Goal: Complete application form: Complete application form

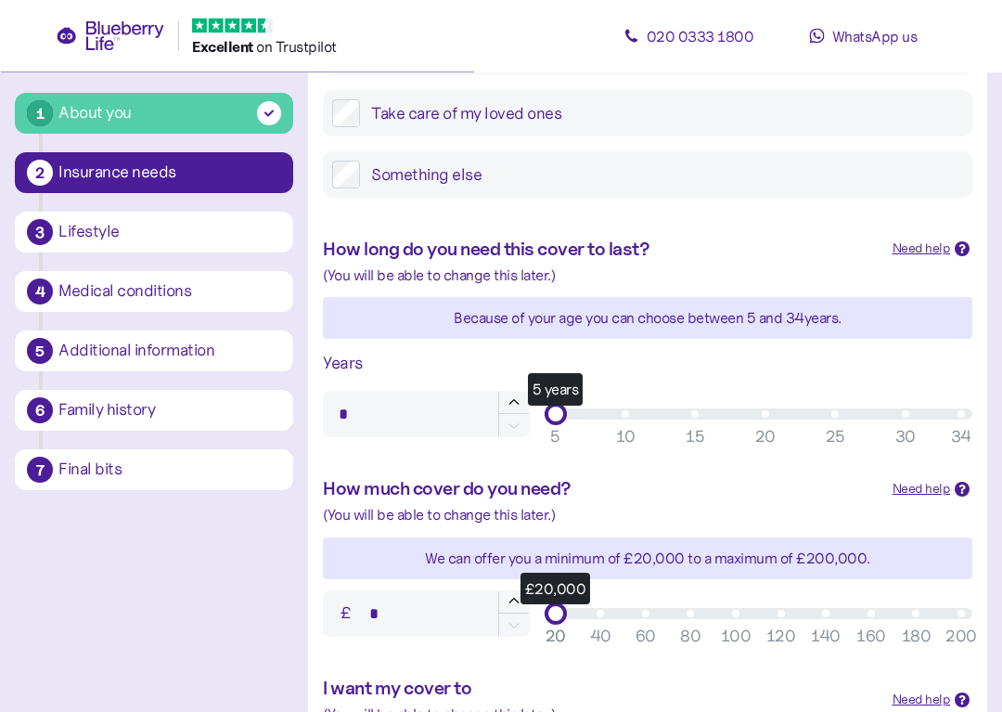
scroll to position [393, 0]
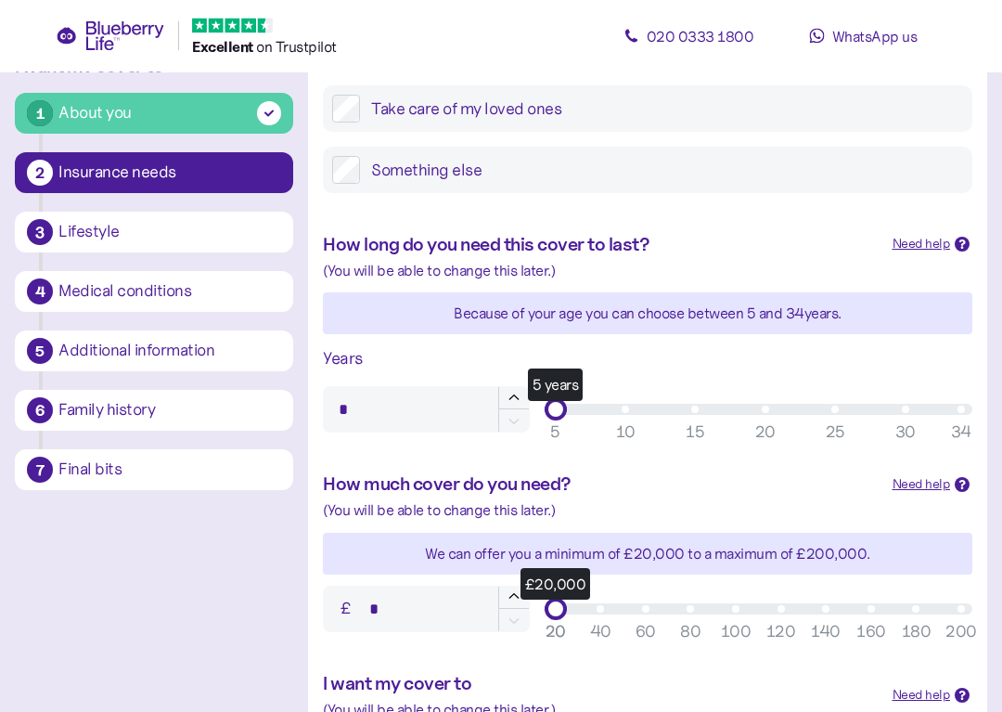
click at [882, 346] on div "Years" at bounding box center [647, 359] width 649 height 26
type input "**"
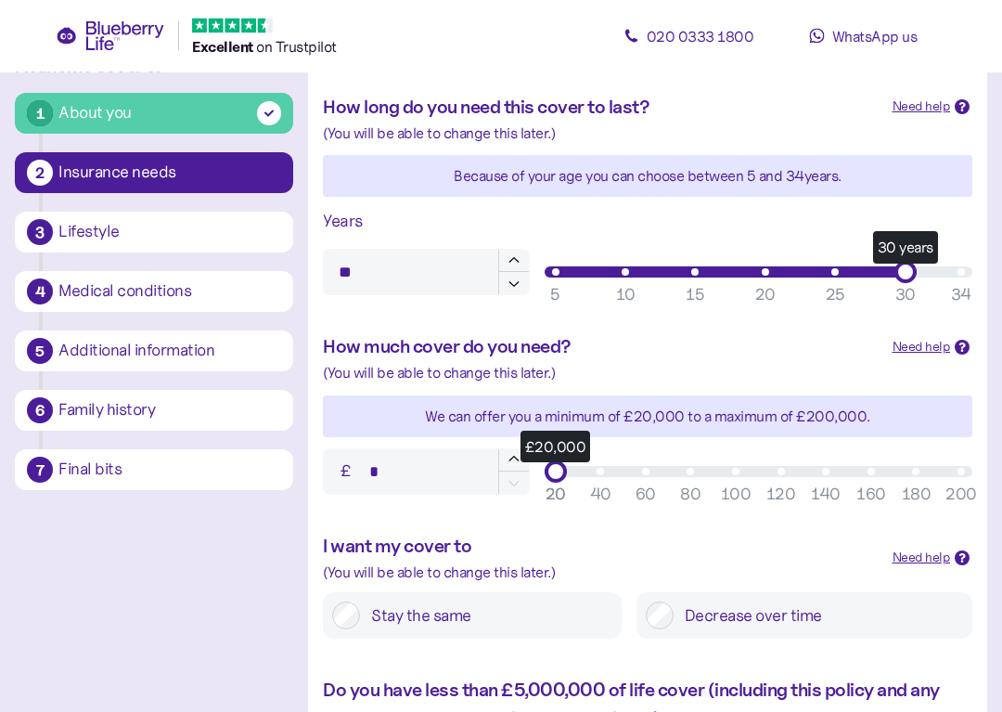
scroll to position [532, 0]
type input "******"
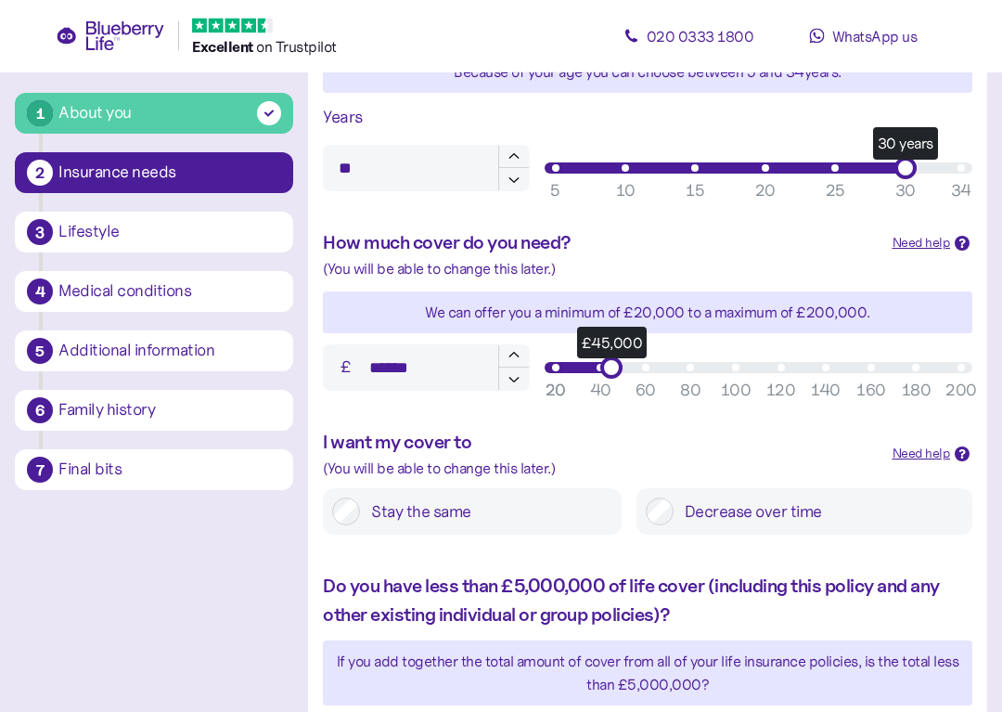
scroll to position [636, 0]
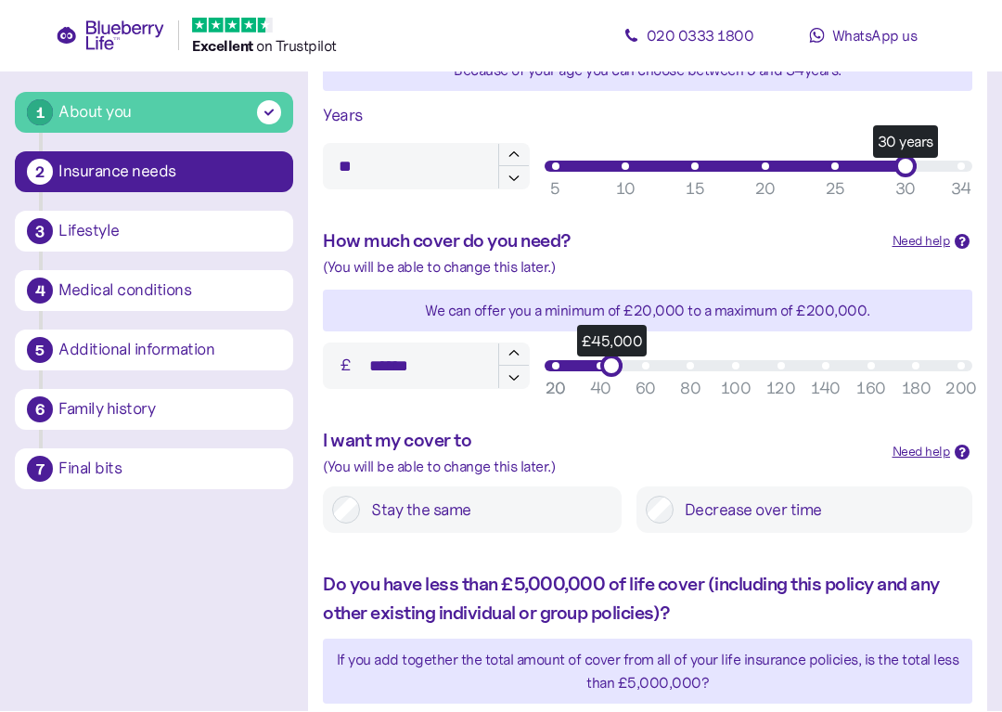
click at [434, 487] on div "Stay the same" at bounding box center [472, 510] width 299 height 46
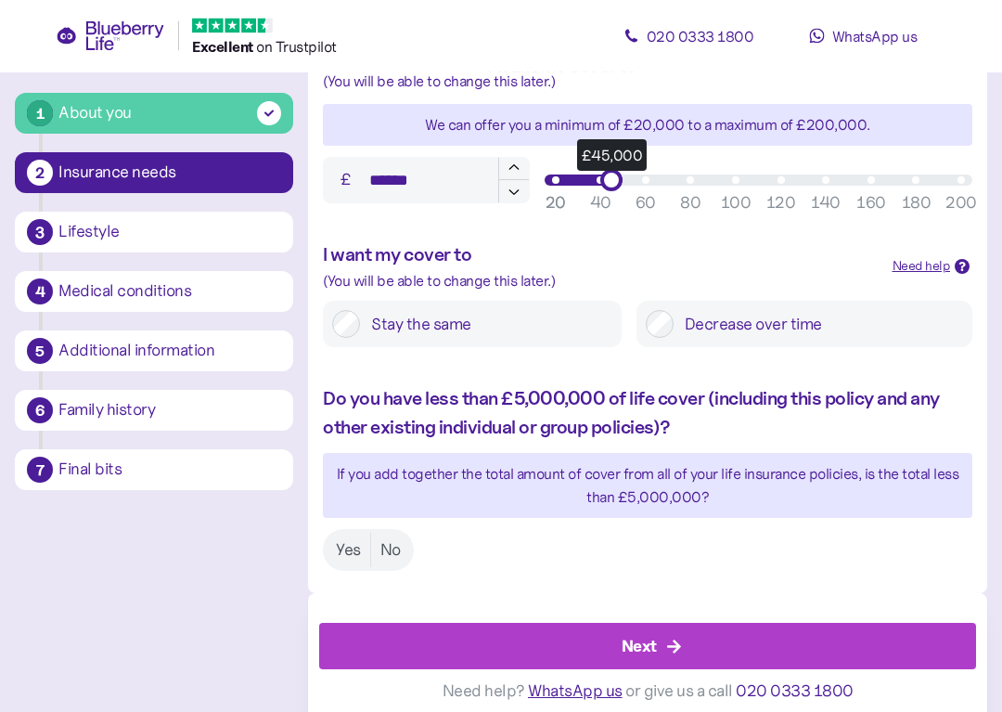
scroll to position [828, 0]
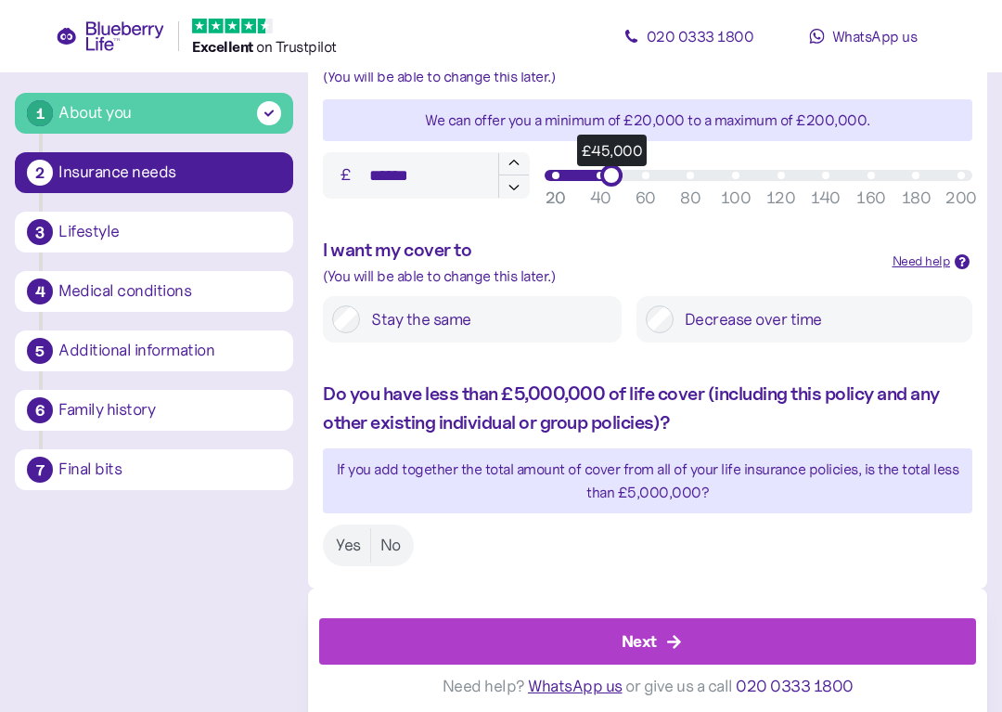
click at [546, 495] on div "If you add together the total amount of cover from all of your life insurance p…" at bounding box center [647, 480] width 649 height 46
click at [347, 538] on label "Yes" at bounding box center [349, 545] width 44 height 34
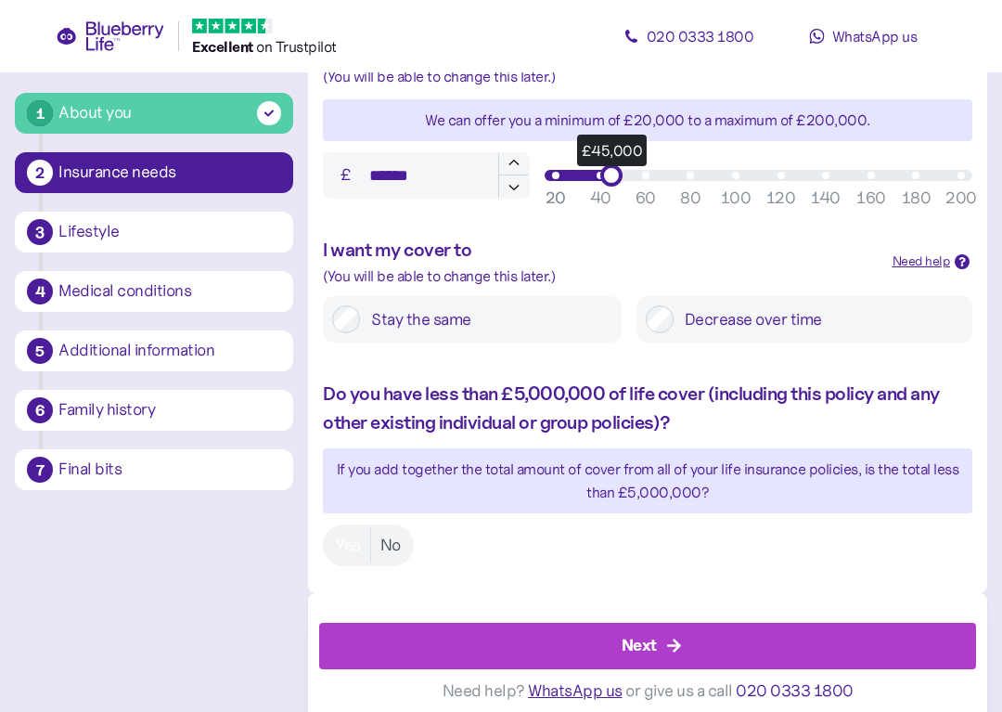
click at [632, 633] on div "Next" at bounding box center [639, 645] width 35 height 25
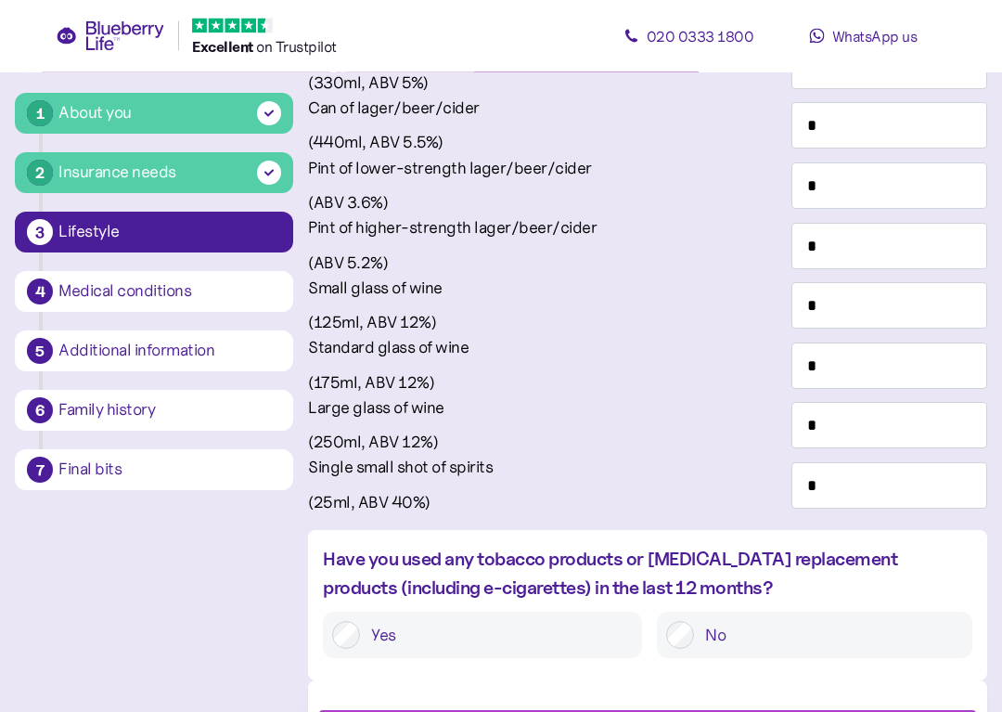
scroll to position [970, 0]
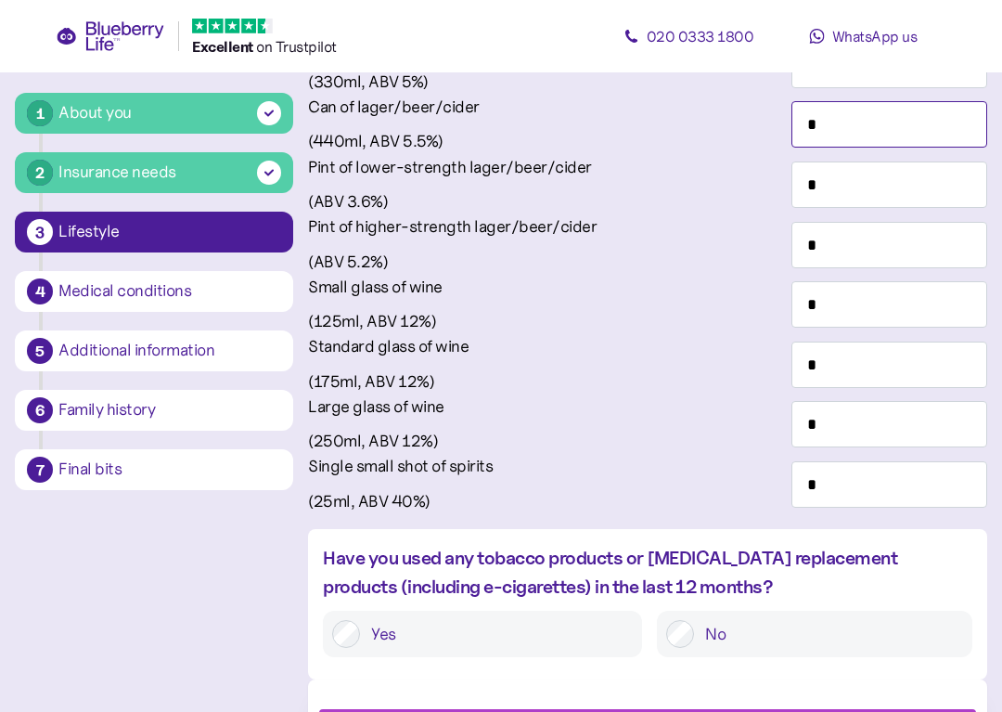
click at [903, 148] on input "*" at bounding box center [889, 124] width 196 height 46
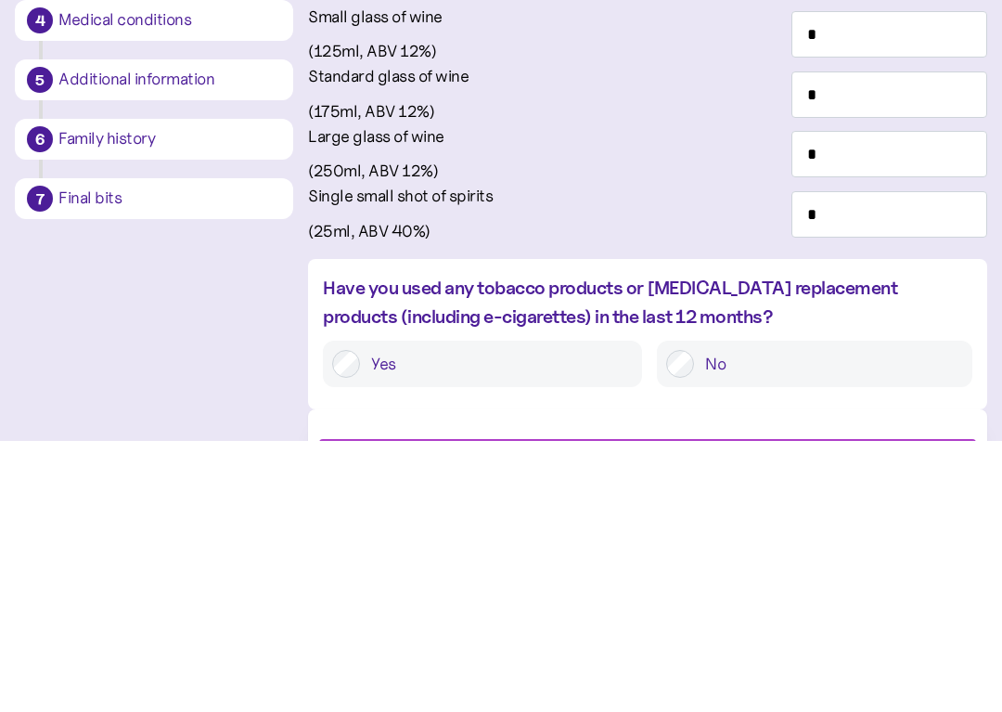
type input "*"
click at [927, 209] on input "*" at bounding box center [889, 185] width 196 height 46
click at [939, 148] on input "*" at bounding box center [889, 125] width 196 height 46
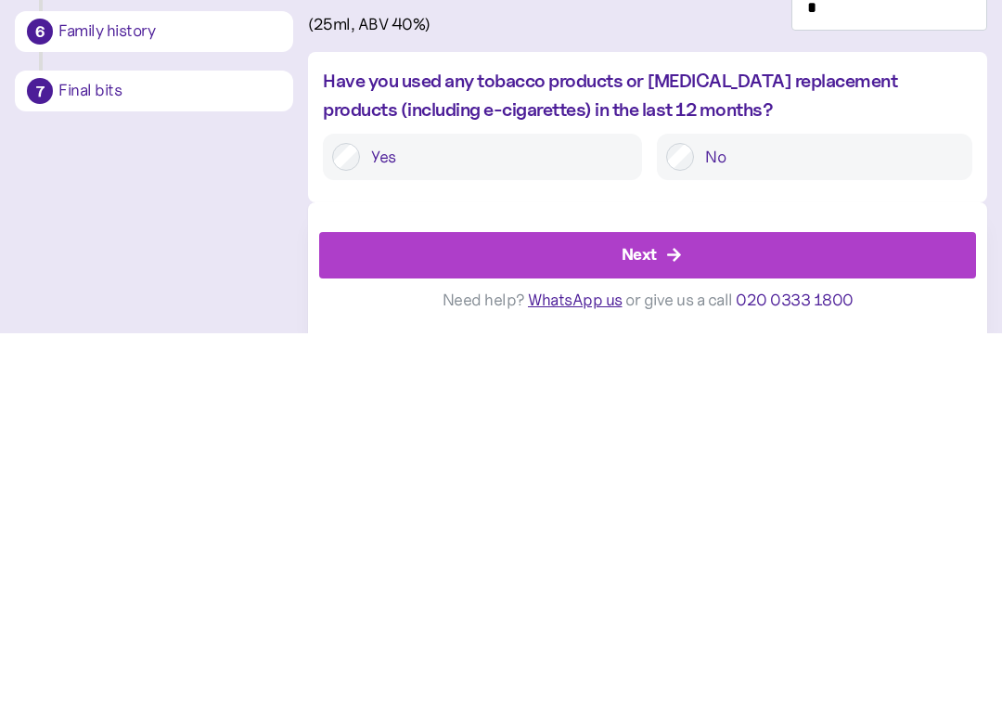
scroll to position [1523, 0]
type input "*"
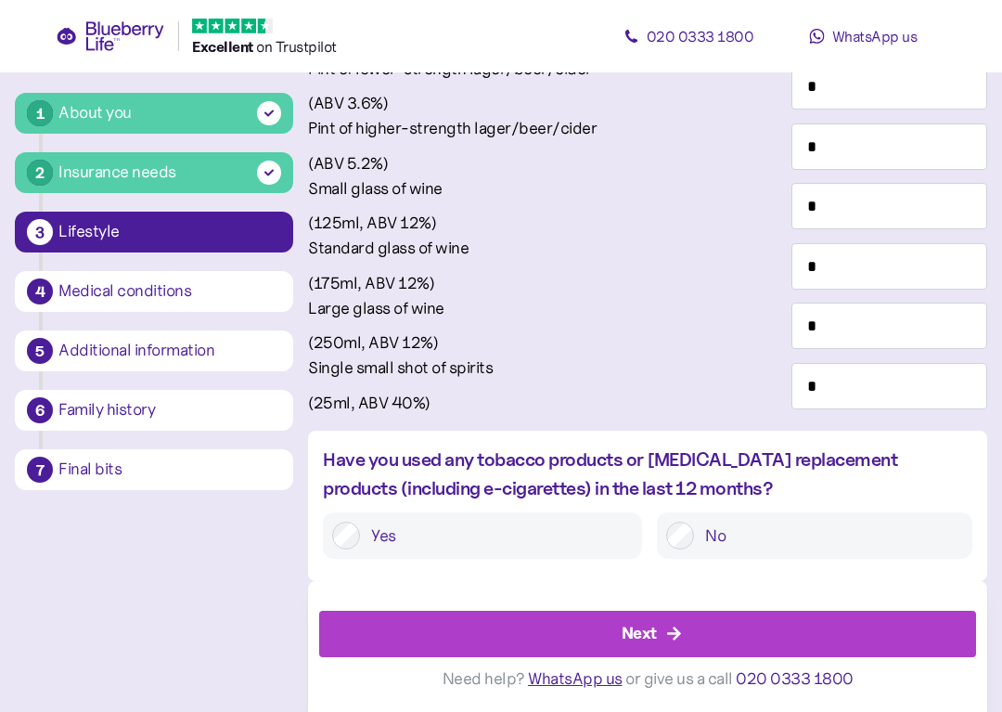
click at [659, 619] on div "Next" at bounding box center [651, 633] width 615 height 45
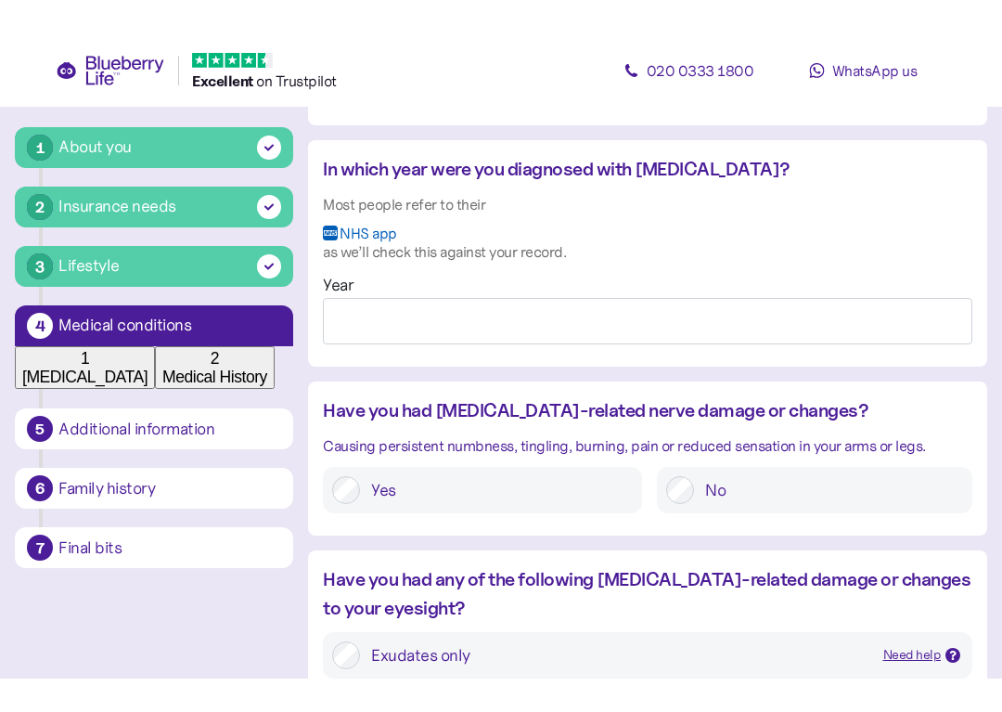
scroll to position [1413, 0]
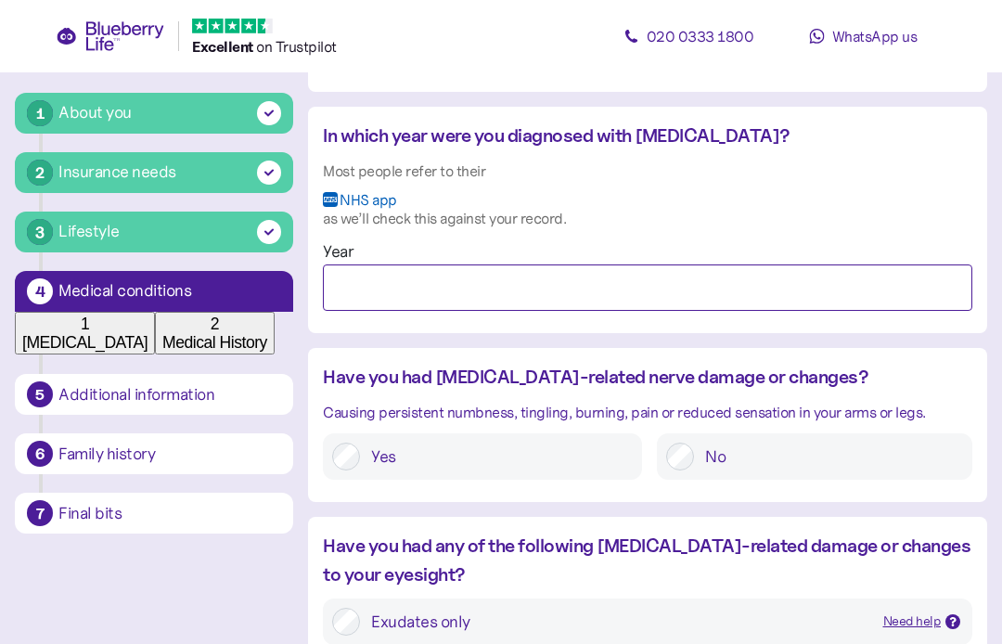
click at [392, 311] on input "Year" at bounding box center [647, 287] width 649 height 46
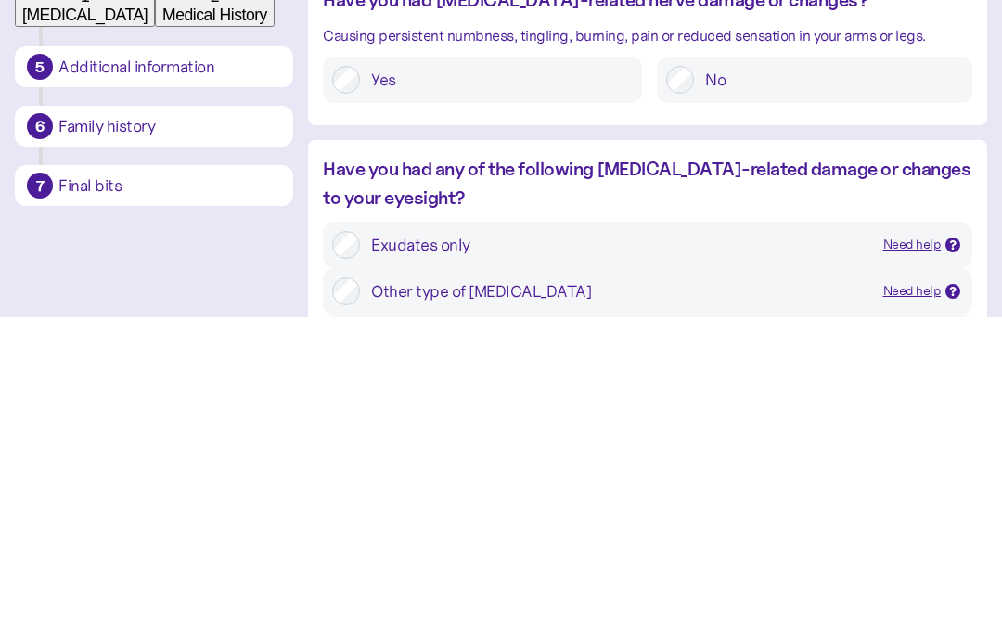
scroll to position [1497, 0]
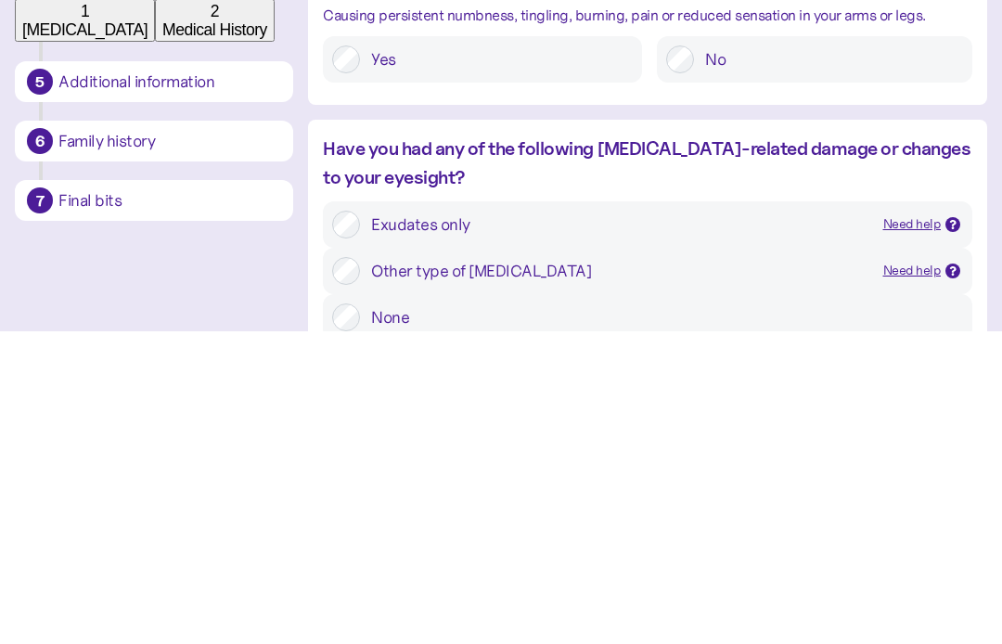
type input "****"
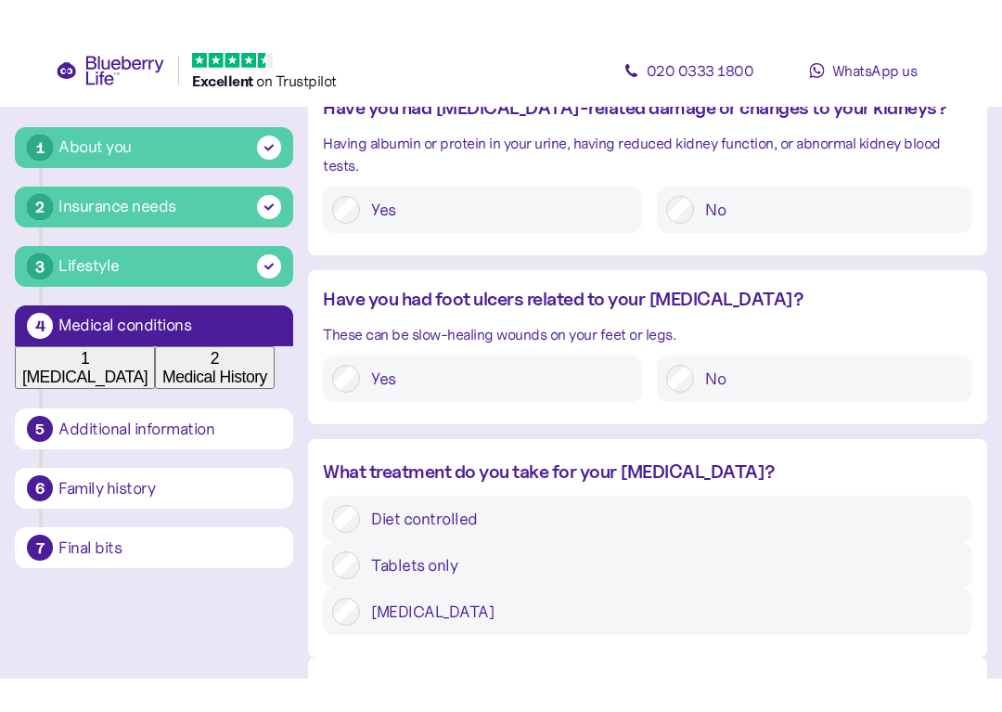
scroll to position [2178, 0]
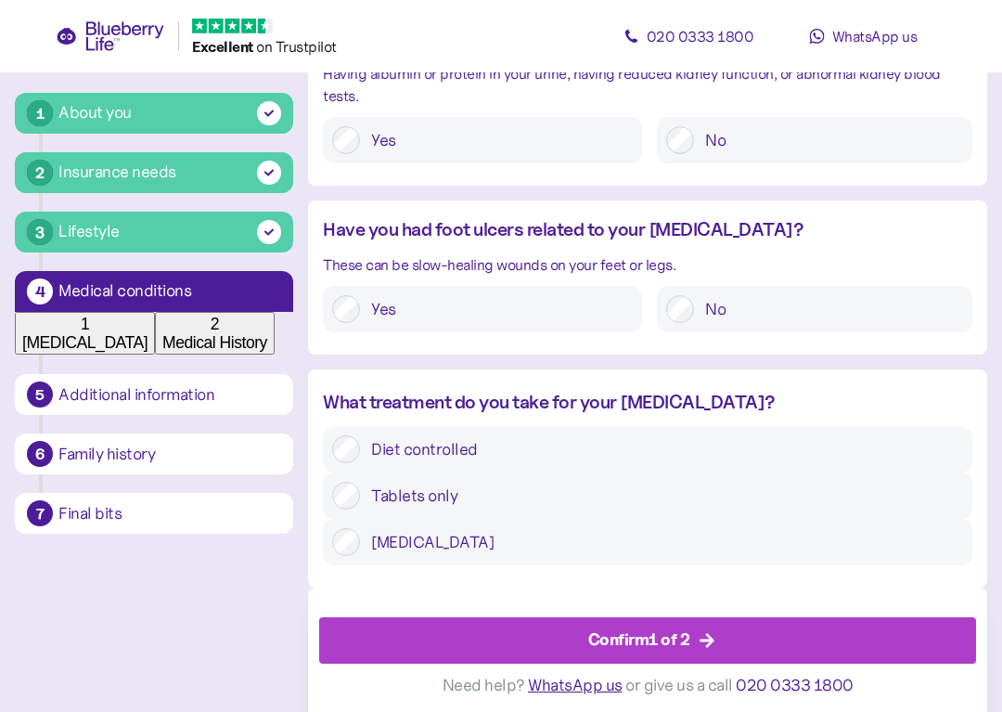
click at [685, 332] on div "No" at bounding box center [814, 309] width 315 height 46
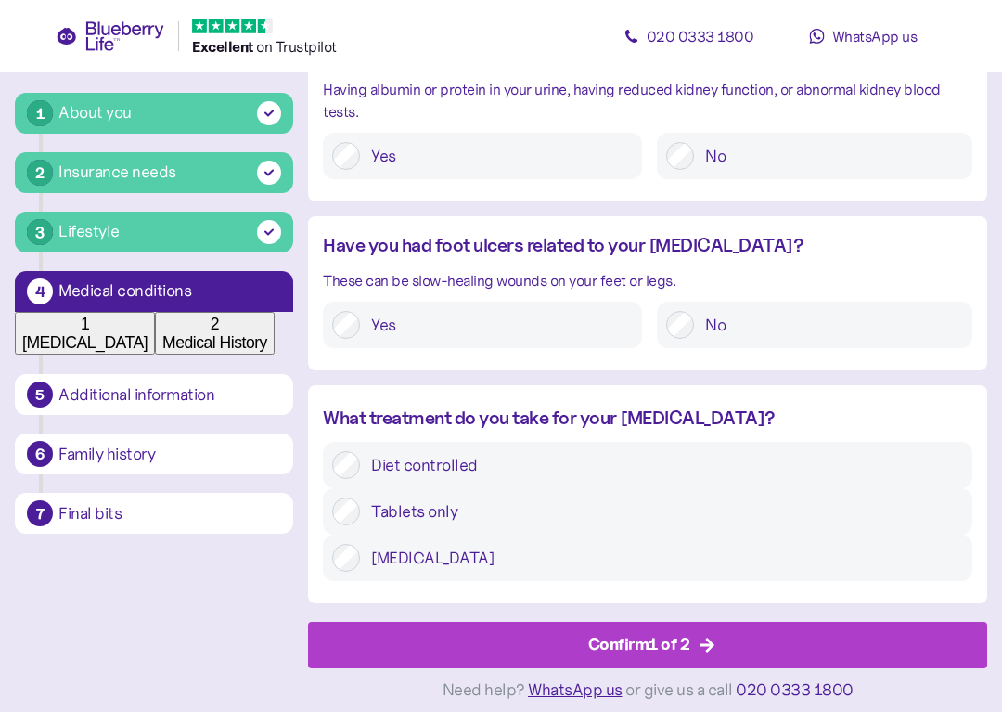
click at [623, 632] on div "Confirm 1 of 2" at bounding box center [639, 644] width 102 height 25
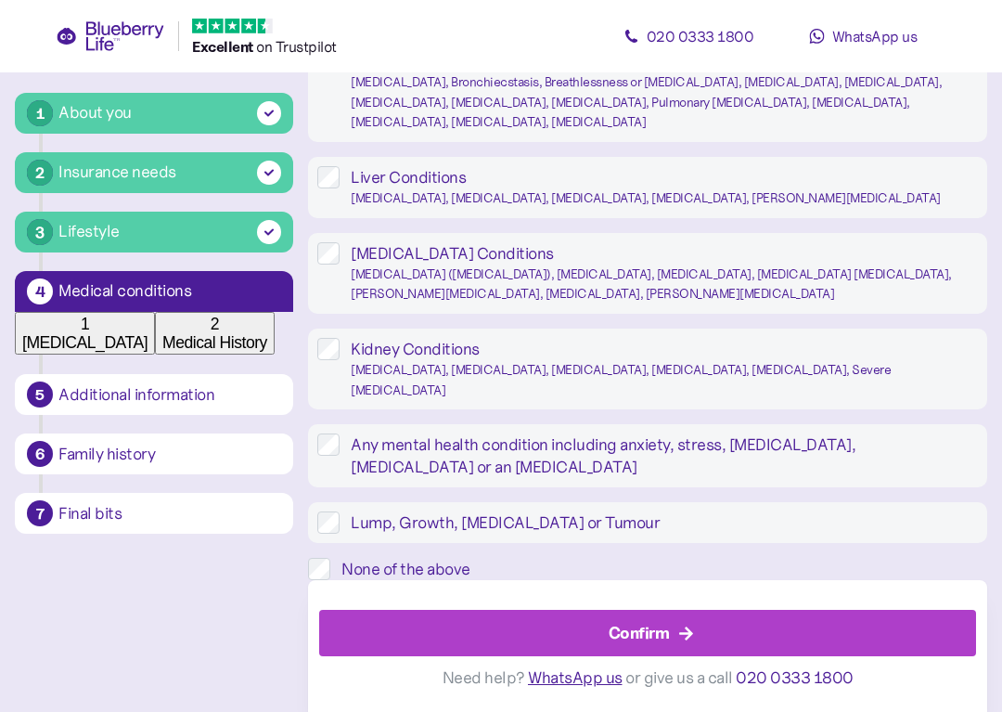
scroll to position [1791, 0]
click at [354, 558] on label "None of the above" at bounding box center [658, 569] width 657 height 22
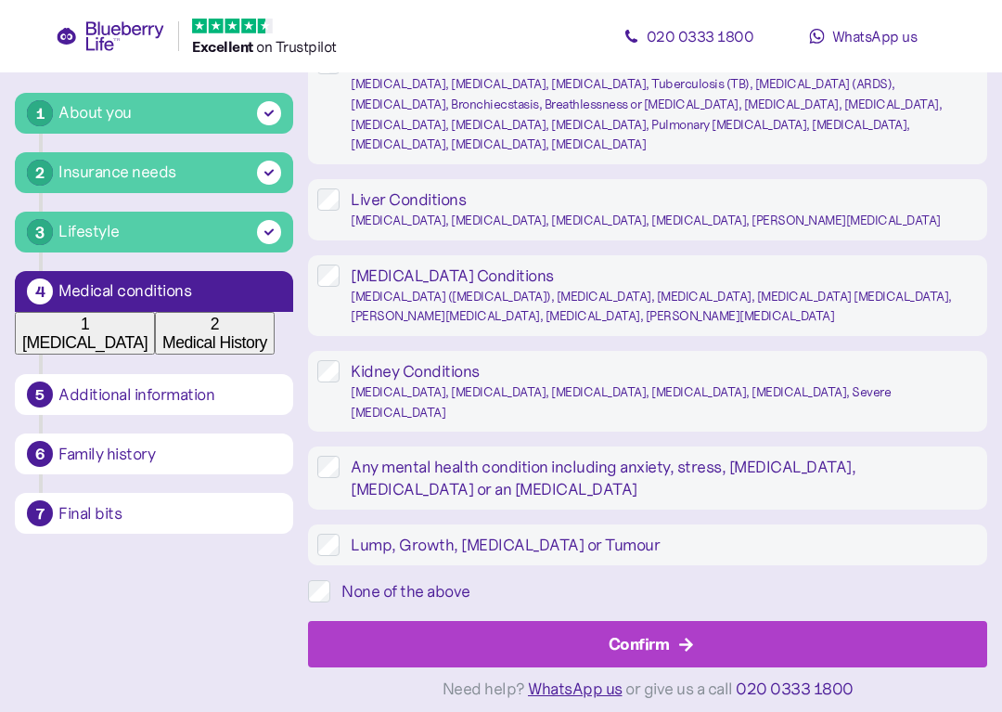
click at [643, 633] on div "Confirm" at bounding box center [639, 644] width 61 height 25
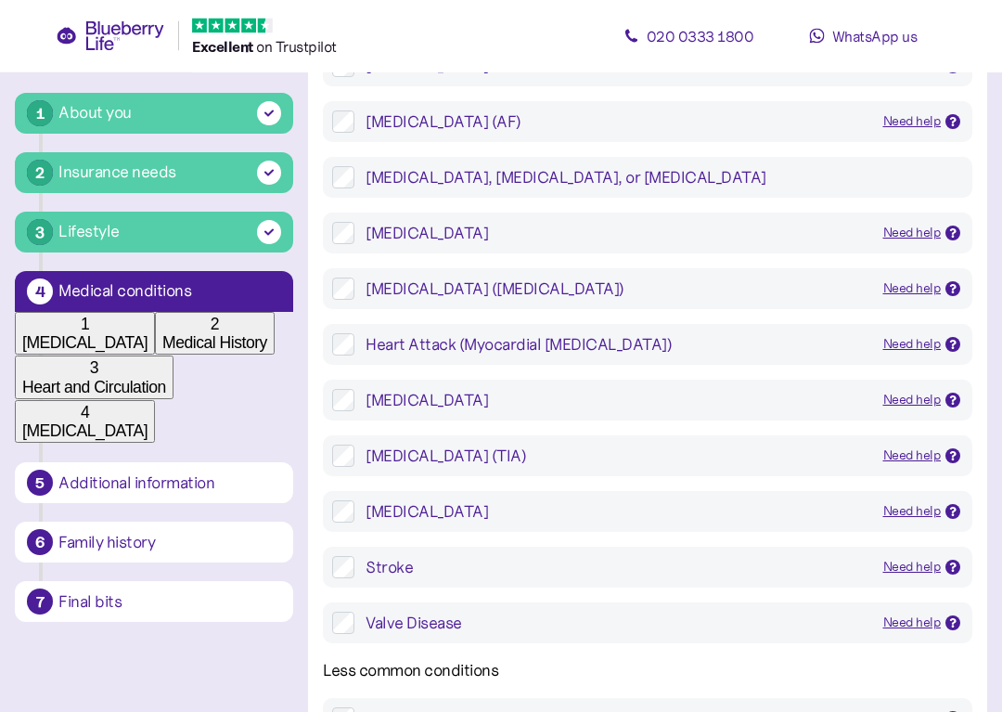
scroll to position [370, 0]
click at [783, 420] on div "[MEDICAL_DATA] Need help A reduction in the ability of the heart to pump blood …" at bounding box center [647, 399] width 649 height 41
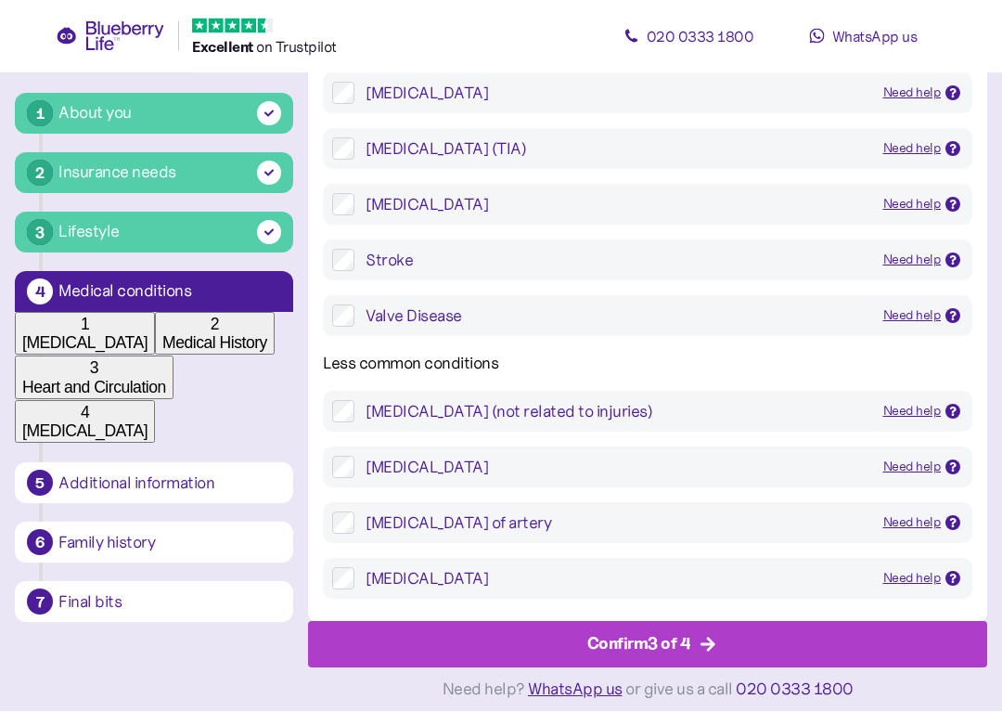
scroll to position [842, 0]
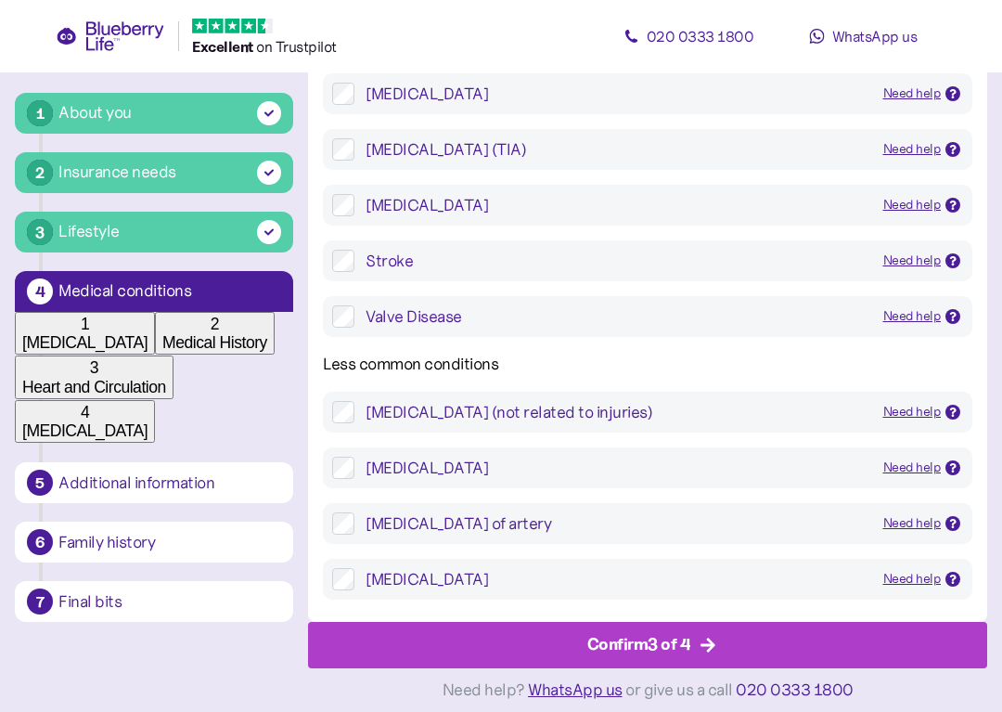
click at [631, 632] on div "Confirm 3 of 4" at bounding box center [639, 644] width 104 height 25
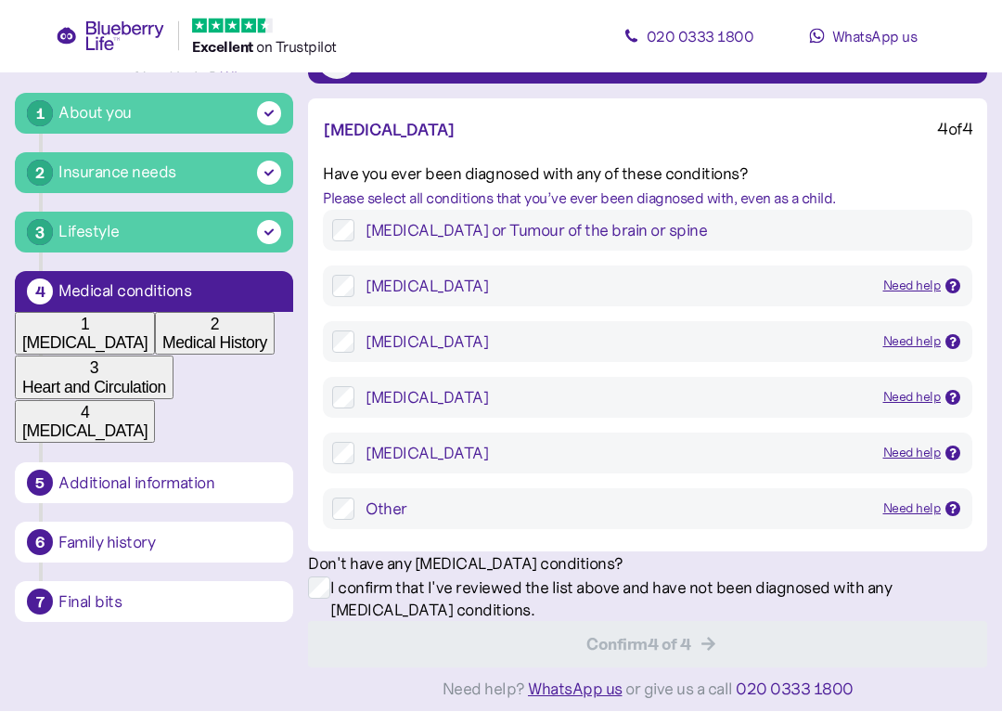
scroll to position [290, 0]
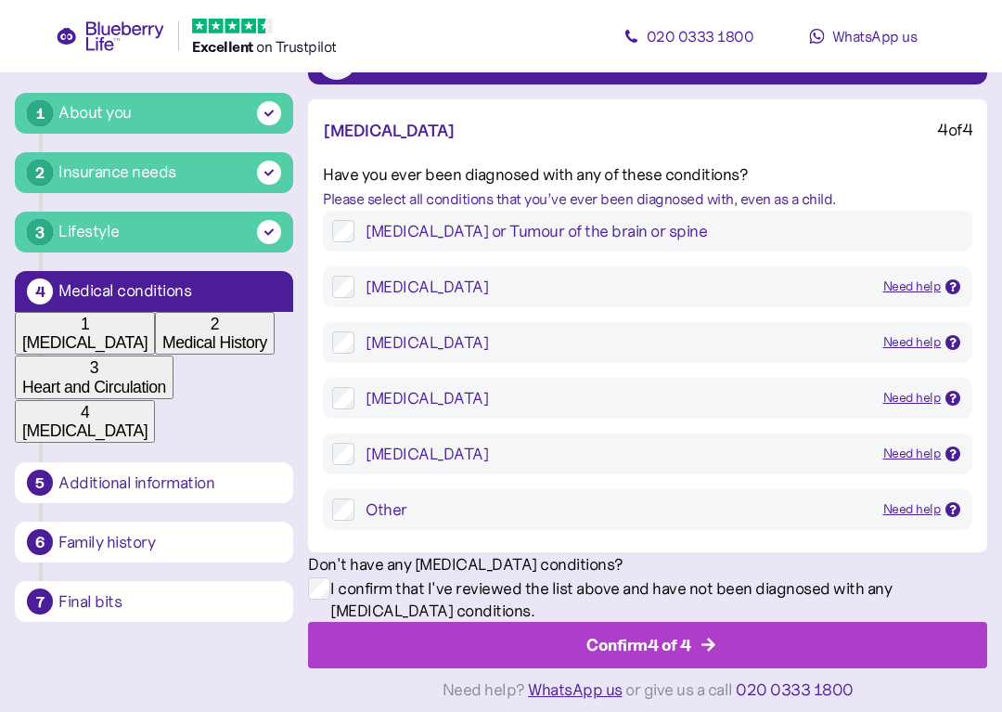
click at [524, 623] on div "Confirm 4 of 4" at bounding box center [651, 645] width 637 height 45
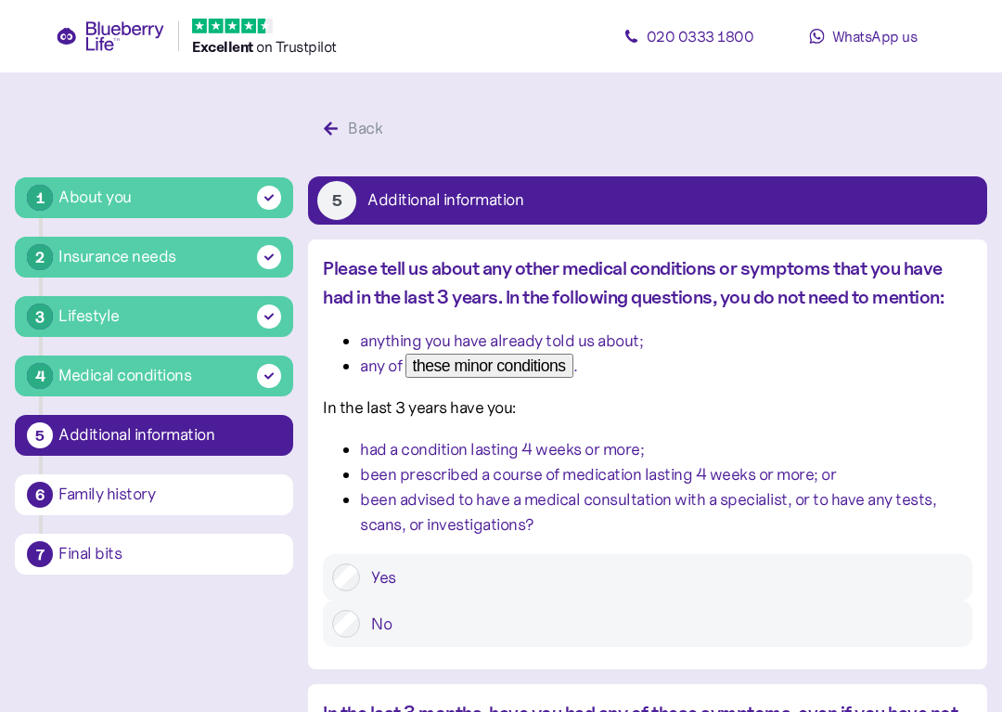
click at [196, 565] on div "Final bits" at bounding box center [170, 554] width 228 height 32
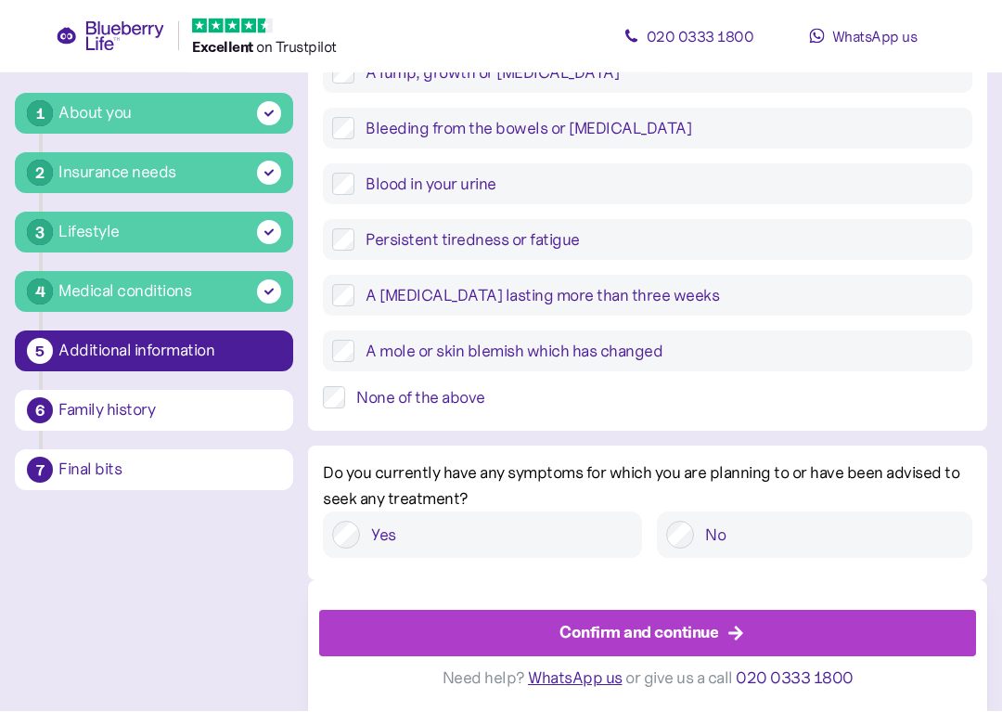
scroll to position [814, 0]
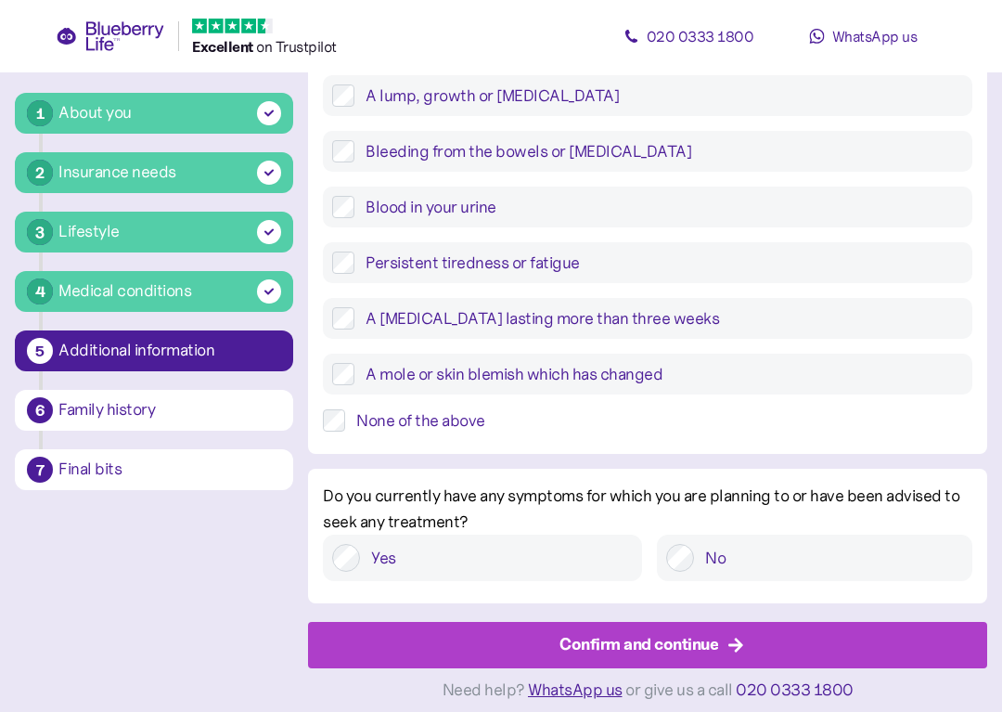
click at [482, 655] on div "Confirm and continue" at bounding box center [651, 645] width 637 height 45
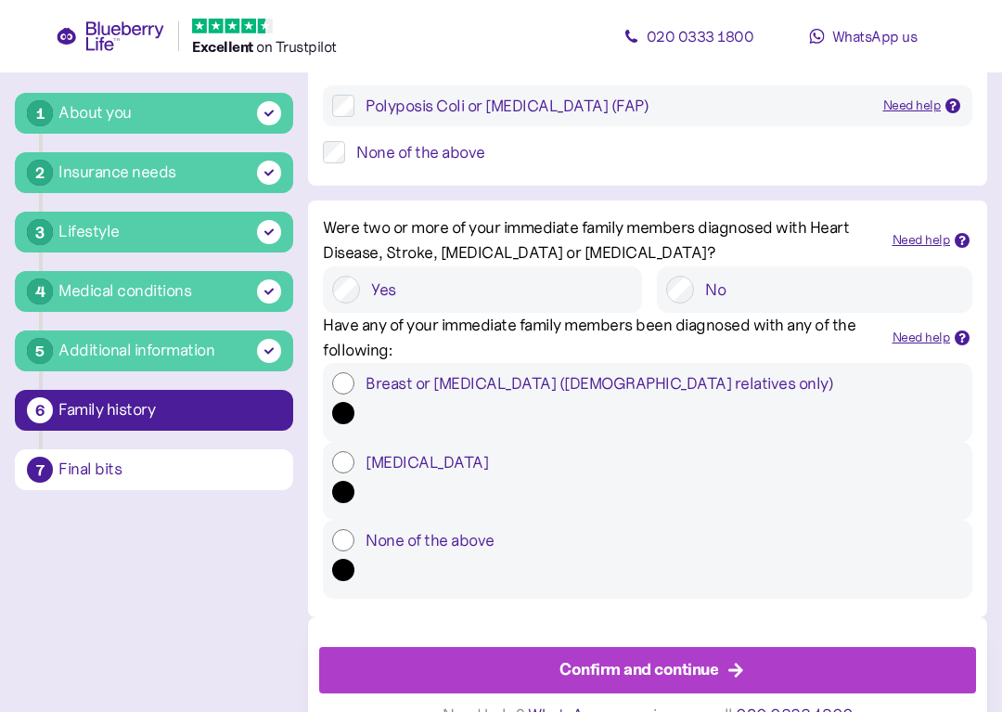
scroll to position [559, 0]
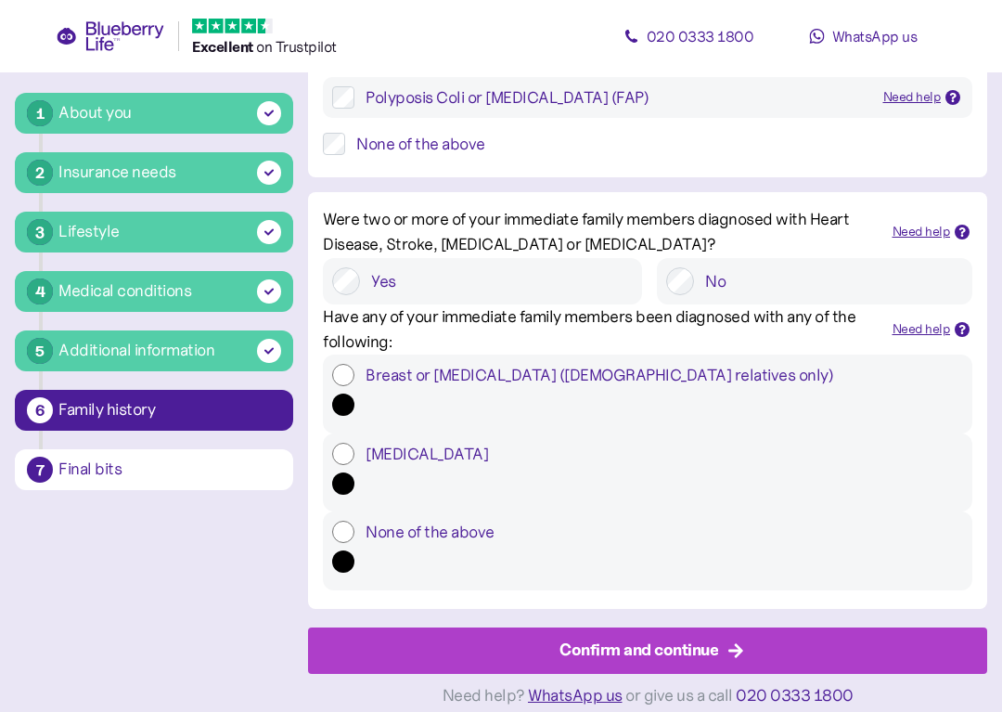
click at [518, 631] on div "Confirm and continue" at bounding box center [651, 650] width 637 height 45
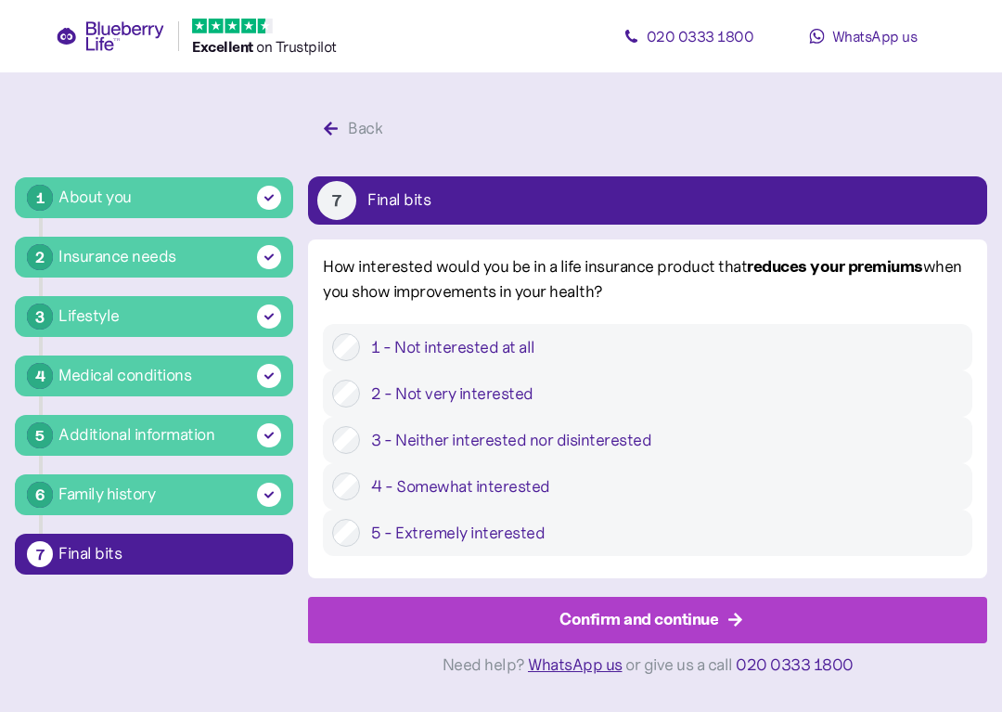
click at [500, 642] on div "Confirm and continue" at bounding box center [651, 619] width 637 height 45
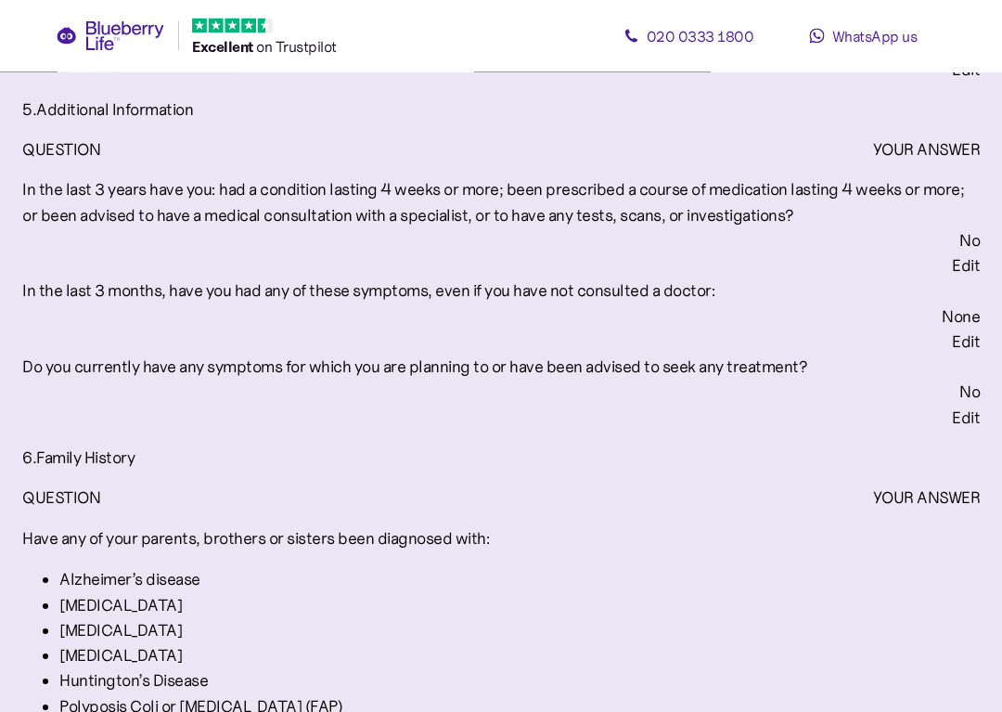
scroll to position [4121, 0]
